Goal: Transaction & Acquisition: Purchase product/service

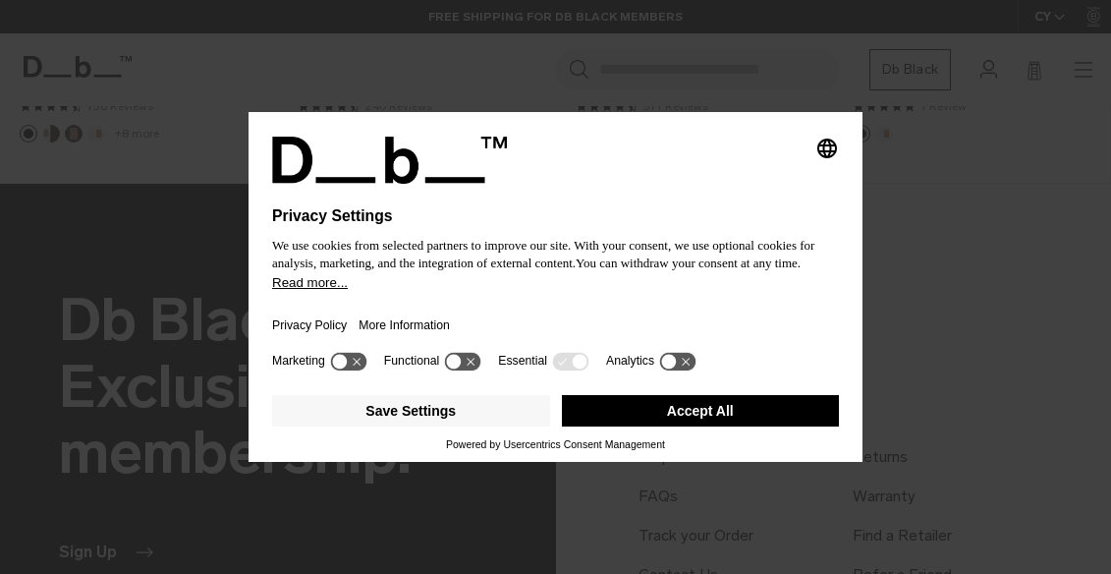
scroll to position [1634, 0]
